Goal: Information Seeking & Learning: Stay updated

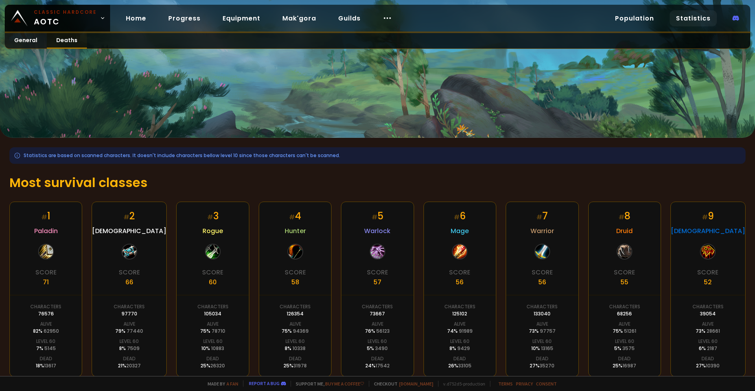
click at [62, 39] on link "Deaths" at bounding box center [67, 40] width 40 height 15
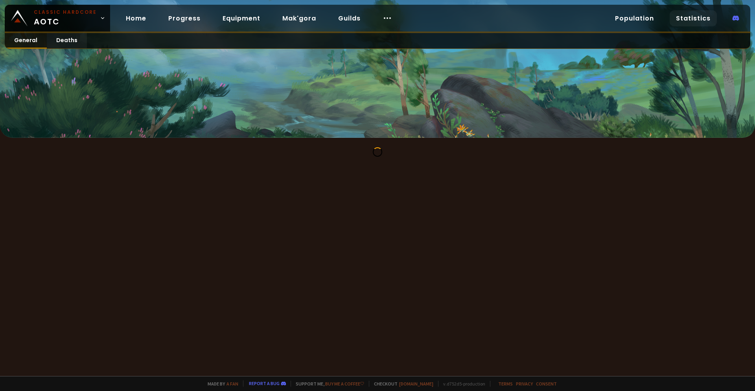
click at [23, 39] on link "General" at bounding box center [26, 40] width 42 height 15
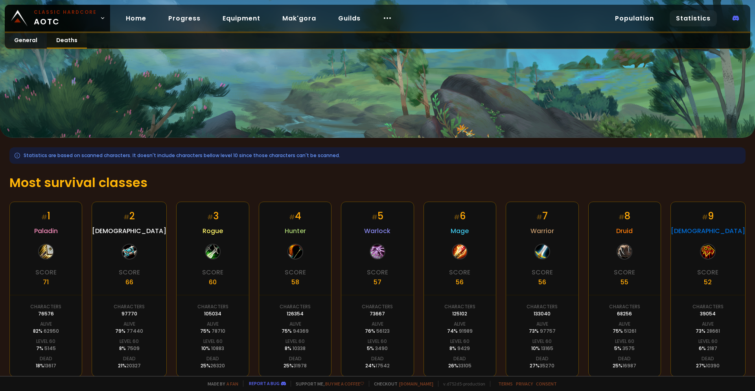
click at [57, 41] on link "Deaths" at bounding box center [67, 40] width 40 height 15
